Goal: Information Seeking & Learning: Find specific fact

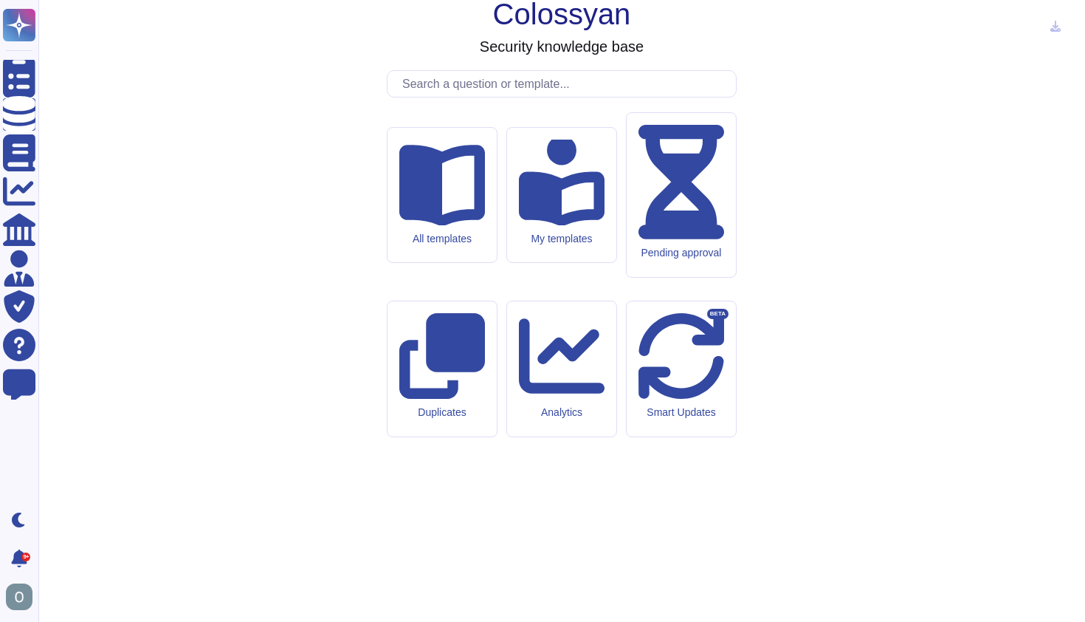
click at [449, 97] on input "text" at bounding box center [565, 84] width 341 height 26
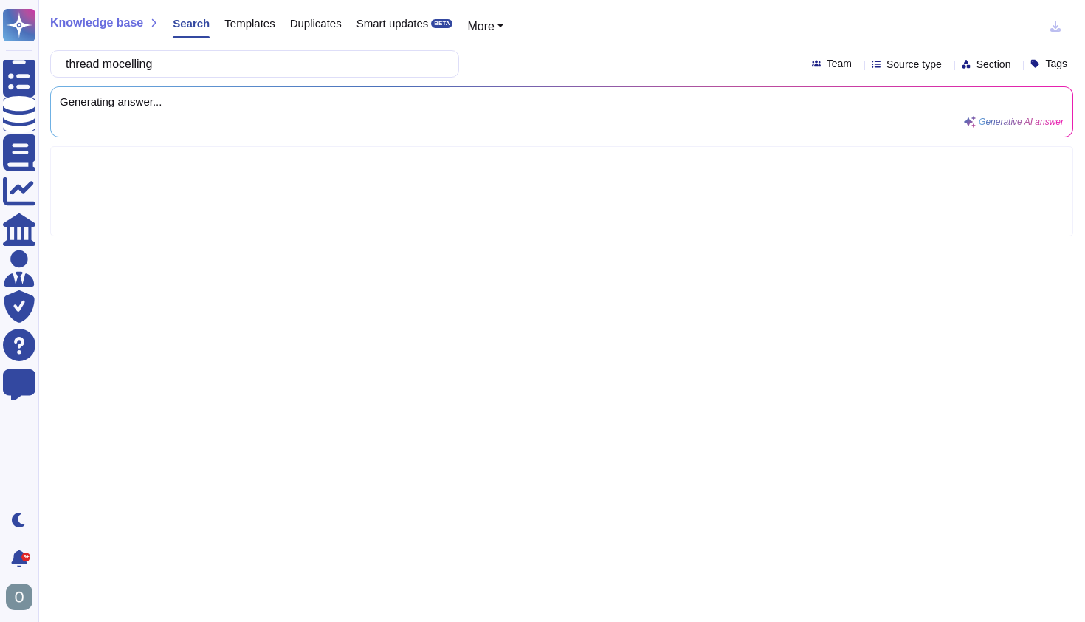
click at [139, 64] on input "thread mocelling" at bounding box center [250, 64] width 385 height 26
click at [235, 70] on input "thread modelling" at bounding box center [250, 64] width 385 height 26
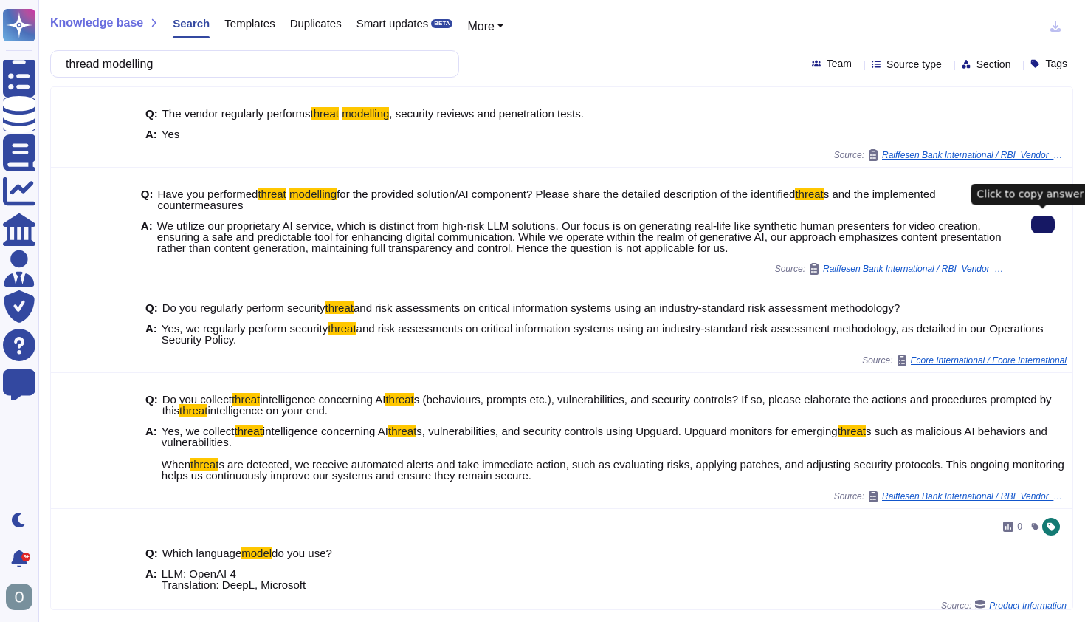
click at [1043, 224] on icon at bounding box center [1043, 224] width 0 height 0
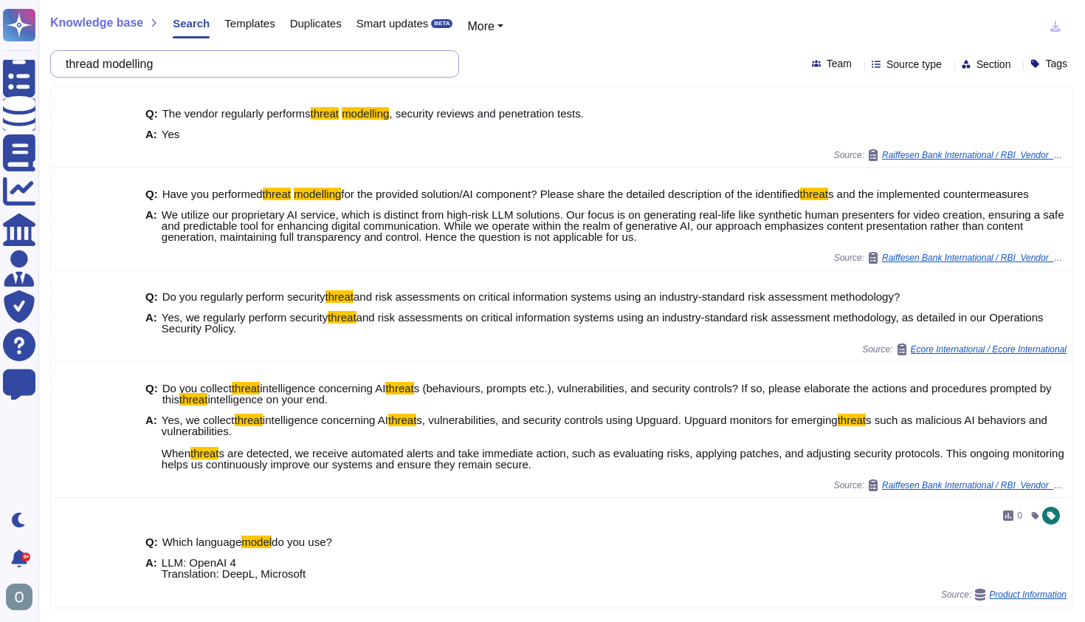
drag, startPoint x: 199, startPoint y: 63, endPoint x: 52, endPoint y: 59, distance: 147.0
click at [52, 59] on div "thread modelling" at bounding box center [254, 63] width 409 height 27
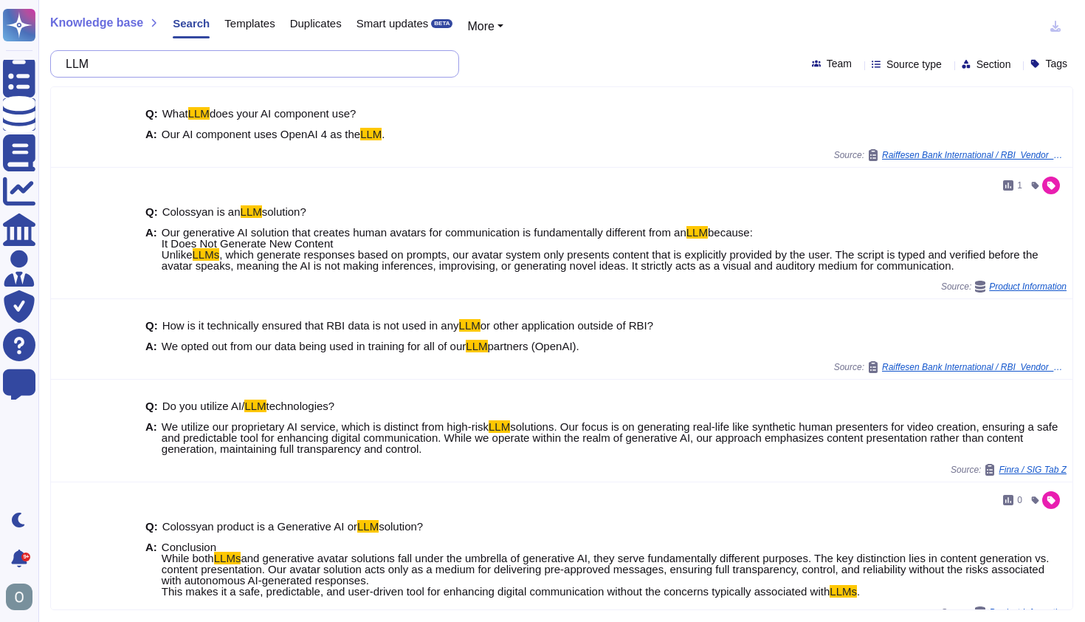
drag, startPoint x: 130, startPoint y: 61, endPoint x: 45, endPoint y: 58, distance: 84.9
click at [45, 58] on div "Knowledge base Search Templates Duplicates Smart updates BETA More LLM Team Sou…" at bounding box center [561, 311] width 1047 height 622
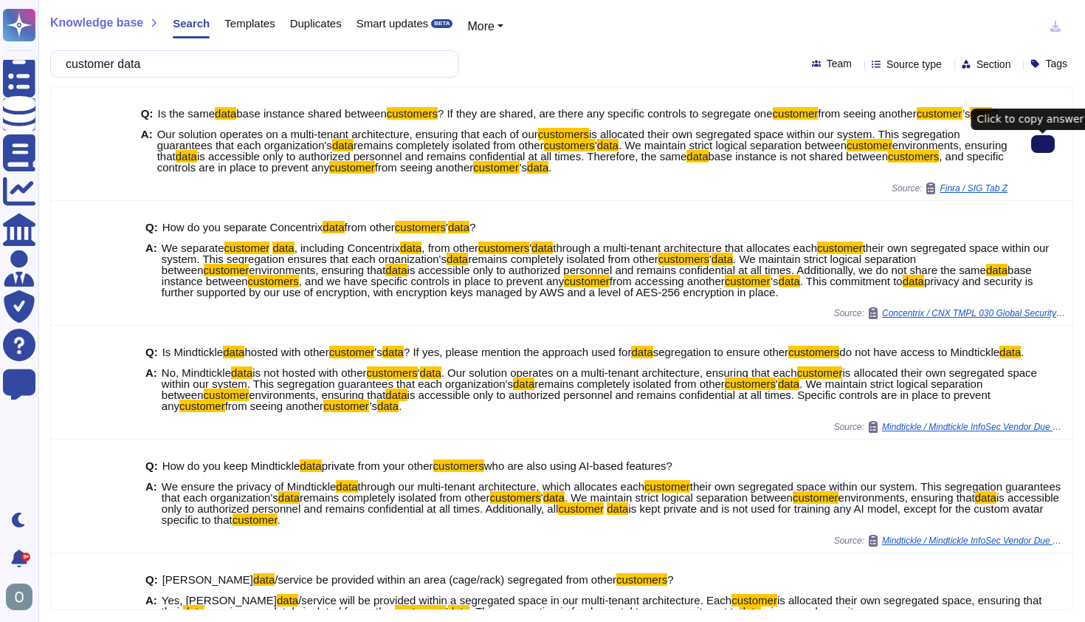
type input "customer data"
